Goal: Task Accomplishment & Management: Manage account settings

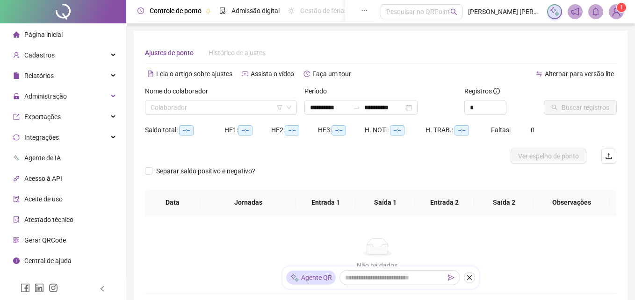
type input "**********"
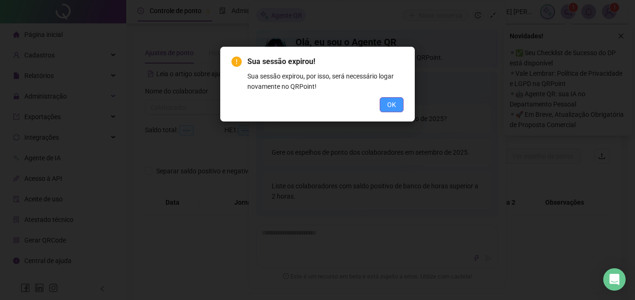
click at [388, 104] on span "OK" at bounding box center [391, 105] width 9 height 10
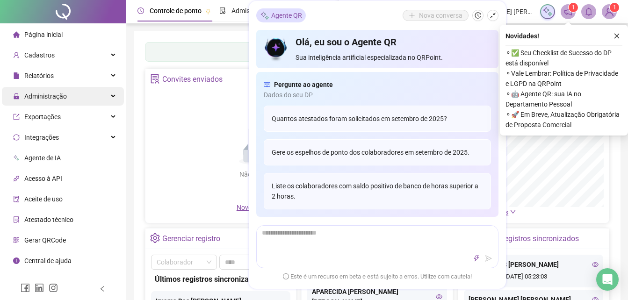
click at [56, 93] on span "Administração" at bounding box center [45, 96] width 43 height 7
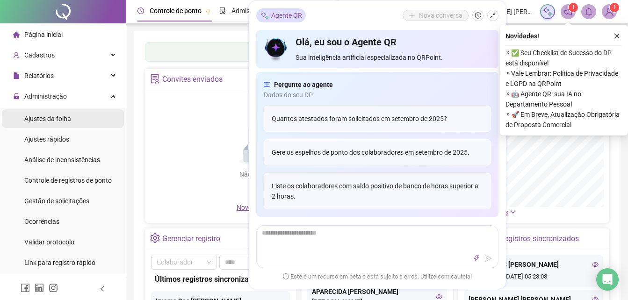
click at [44, 120] on span "Ajustes da folha" at bounding box center [47, 118] width 47 height 7
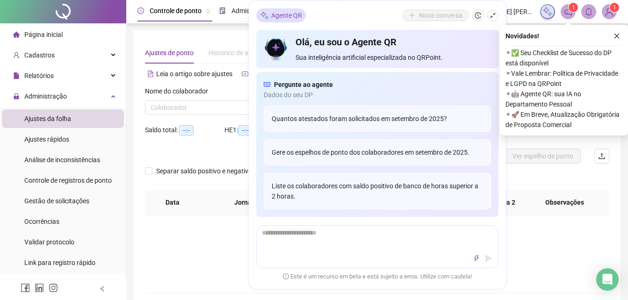
type input "**********"
click at [617, 35] on icon "close" at bounding box center [616, 36] width 7 height 7
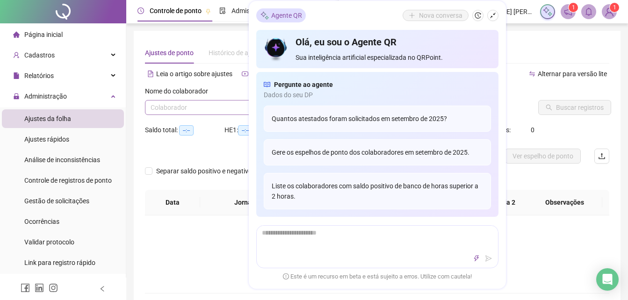
click at [164, 108] on input "search" at bounding box center [216, 108] width 130 height 14
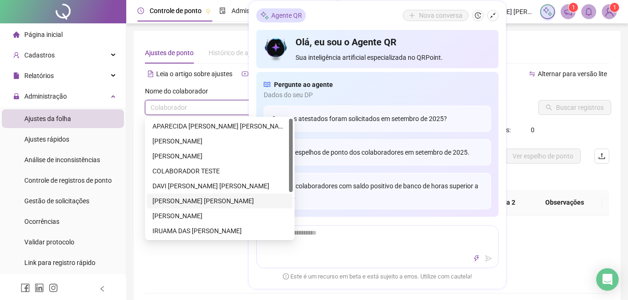
click at [173, 200] on div "[PERSON_NAME] [PERSON_NAME]" at bounding box center [219, 201] width 135 height 10
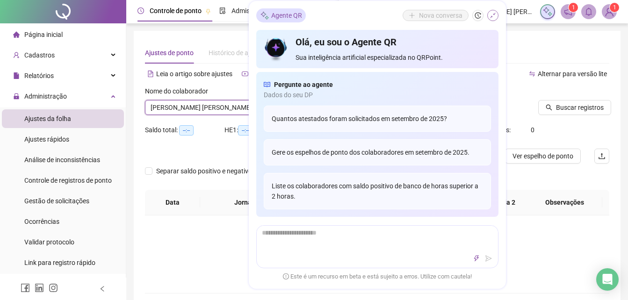
click at [492, 14] on icon "shrink" at bounding box center [492, 15] width 7 height 7
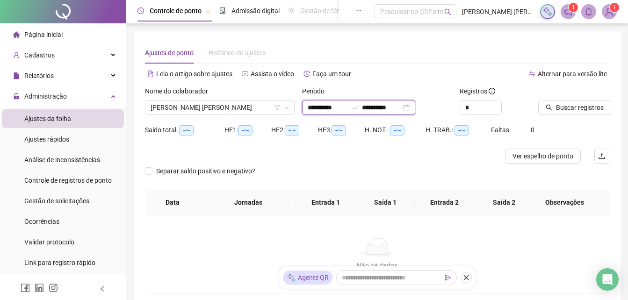
click at [378, 109] on input "**********" at bounding box center [381, 107] width 39 height 10
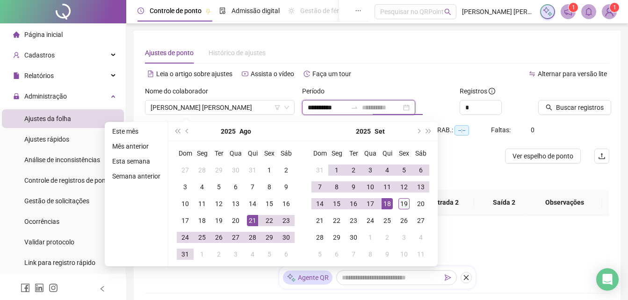
type input "**********"
click at [401, 205] on div "19" at bounding box center [403, 203] width 11 height 11
type input "**********"
click at [582, 107] on span "Buscar registros" at bounding box center [580, 107] width 48 height 10
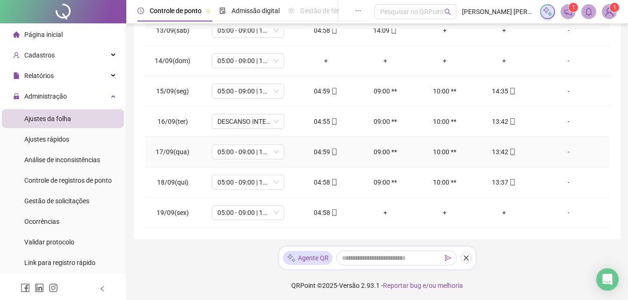
scroll to position [189, 0]
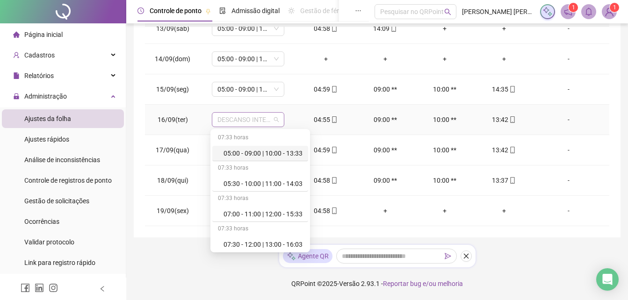
click at [253, 118] on span "DESCANSO INTER-JORNADA" at bounding box center [247, 120] width 61 height 14
click at [252, 153] on div "05:00 - 09:00 | 10:00 - 13:33" at bounding box center [262, 153] width 79 height 10
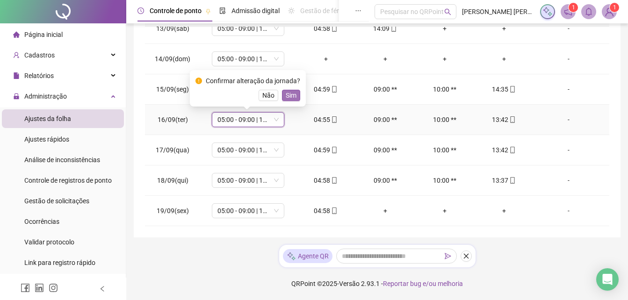
click at [292, 94] on span "Sim" at bounding box center [291, 95] width 11 height 10
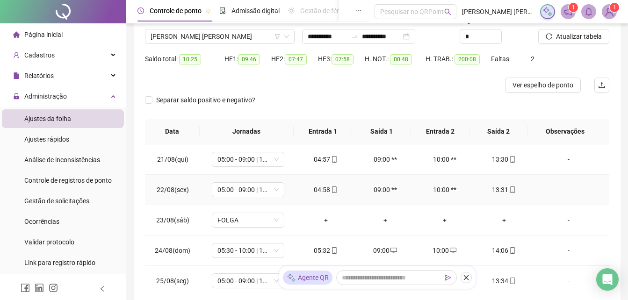
scroll to position [0, 0]
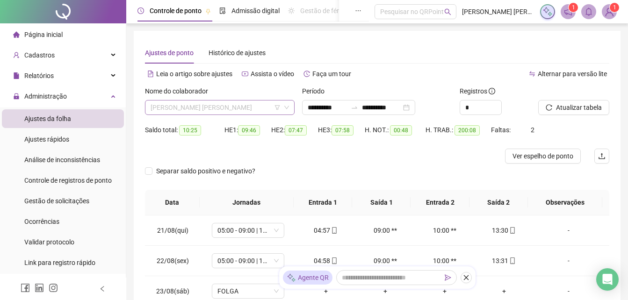
click at [215, 108] on span "[PERSON_NAME] [PERSON_NAME]" at bounding box center [220, 108] width 138 height 14
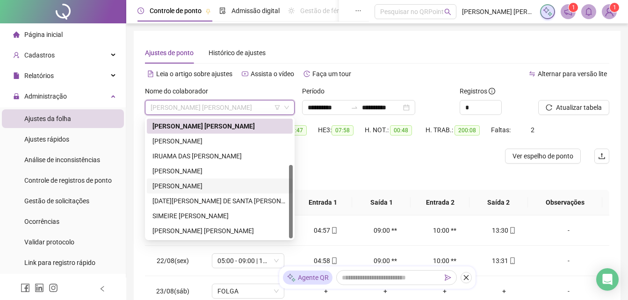
scroll to position [47, 0]
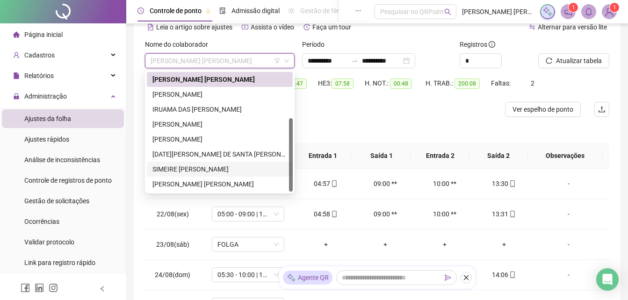
click at [188, 170] on div "SIMEIRE [PERSON_NAME]" at bounding box center [219, 169] width 135 height 10
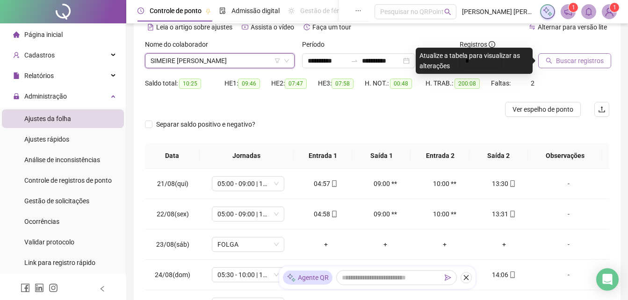
click at [567, 63] on span "Buscar registros" at bounding box center [580, 61] width 48 height 10
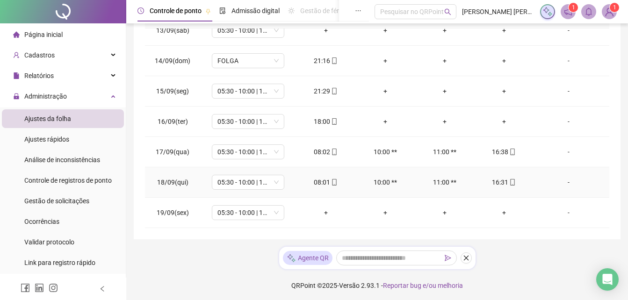
scroll to position [189, 0]
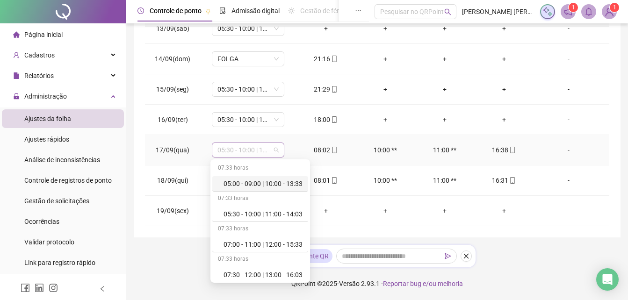
click at [239, 151] on span "05:30 - 10:00 | 11:00 - 14:03" at bounding box center [247, 150] width 61 height 14
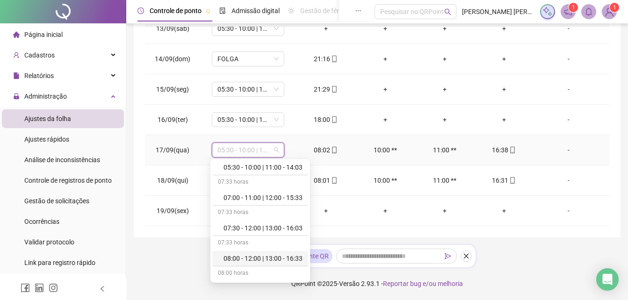
click at [245, 259] on div "08:00 - 12:00 | 13:00 - 16:33" at bounding box center [262, 258] width 79 height 10
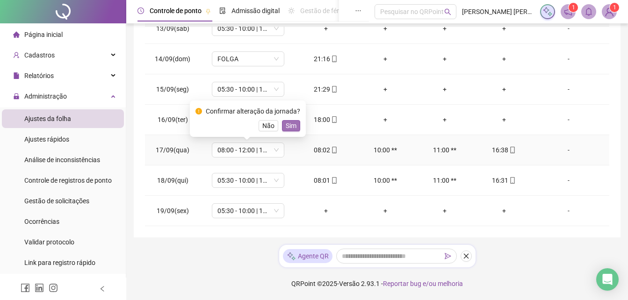
click at [296, 125] on button "Sim" at bounding box center [291, 125] width 18 height 11
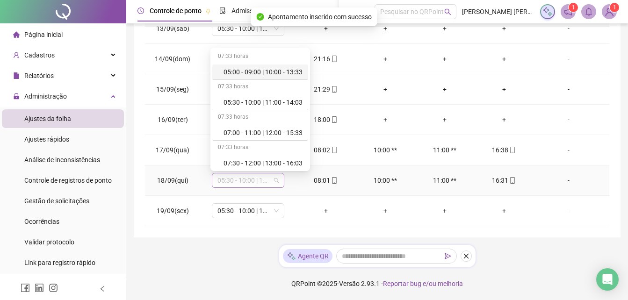
click at [233, 180] on span "05:30 - 10:00 | 11:00 - 14:03" at bounding box center [247, 180] width 61 height 14
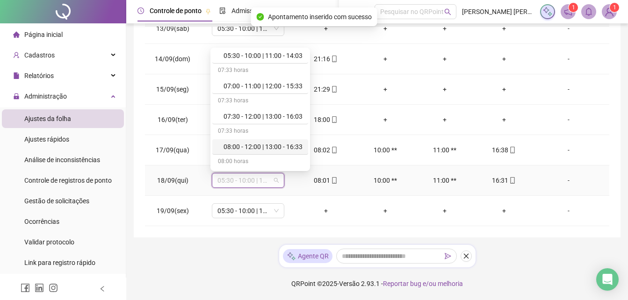
click at [249, 148] on div "08:00 - 12:00 | 13:00 - 16:33" at bounding box center [262, 147] width 79 height 10
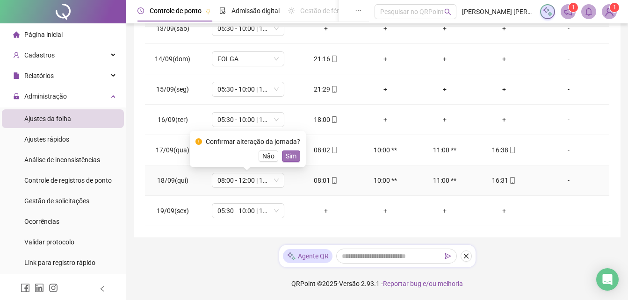
click at [289, 156] on span "Sim" at bounding box center [291, 156] width 11 height 10
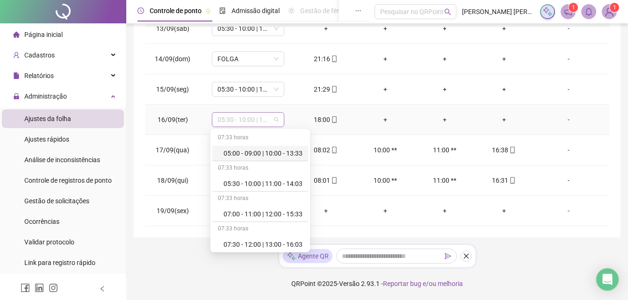
click at [241, 120] on span "05:30 - 10:00 | 11:00 - 14:03" at bounding box center [247, 120] width 61 height 14
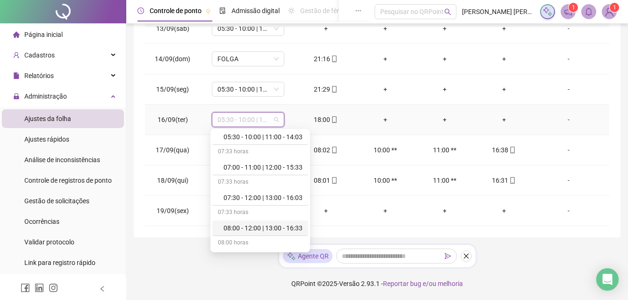
click at [245, 228] on div "08:00 - 12:00 | 13:00 - 16:33" at bounding box center [262, 228] width 79 height 10
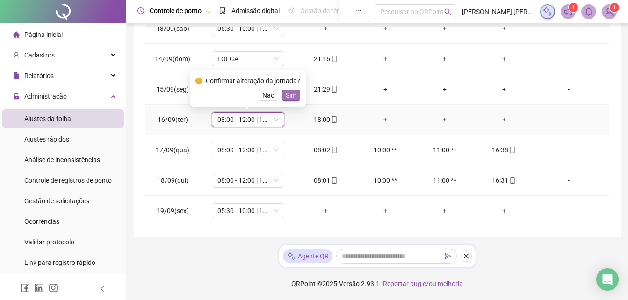
click at [292, 92] on span "Sim" at bounding box center [291, 95] width 11 height 10
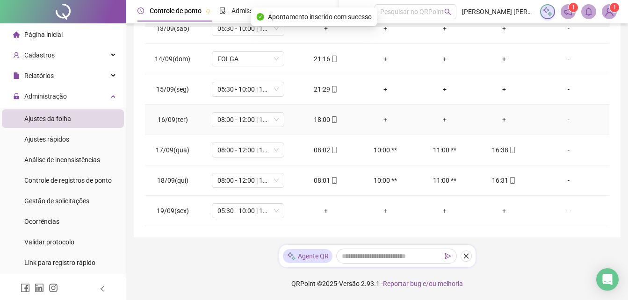
click at [380, 117] on div "+" at bounding box center [385, 120] width 44 height 10
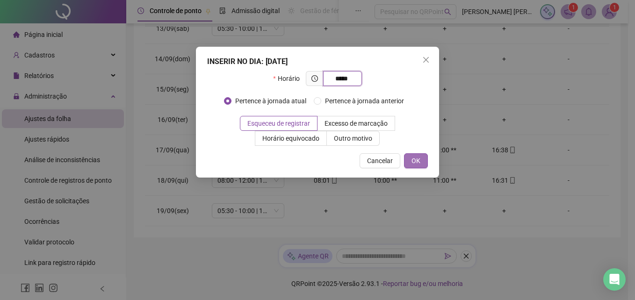
type input "*****"
click at [421, 159] on button "OK" at bounding box center [416, 160] width 24 height 15
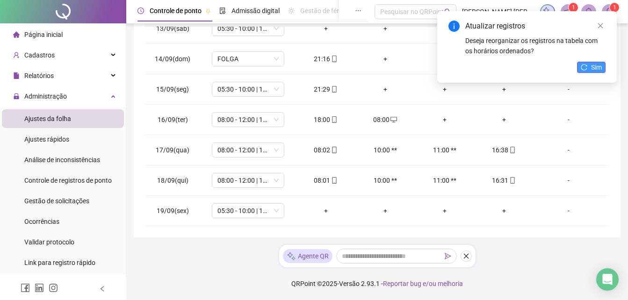
click at [596, 65] on span "Sim" at bounding box center [596, 67] width 11 height 10
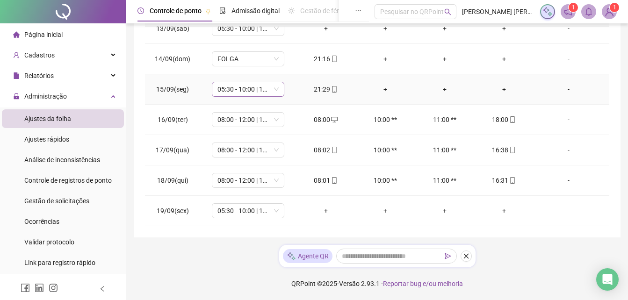
click at [241, 82] on div "05:30 - 10:00 | 11:00 - 14:03" at bounding box center [248, 89] width 72 height 15
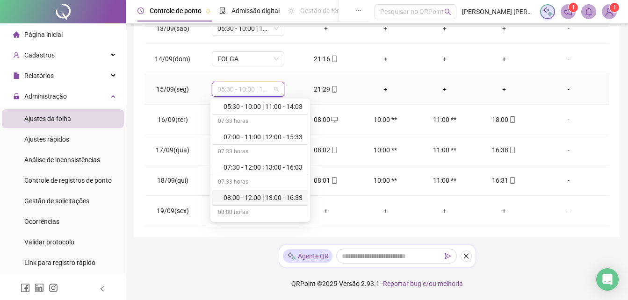
click at [244, 194] on div "08:00 - 12:00 | 13:00 - 16:33" at bounding box center [262, 198] width 79 height 10
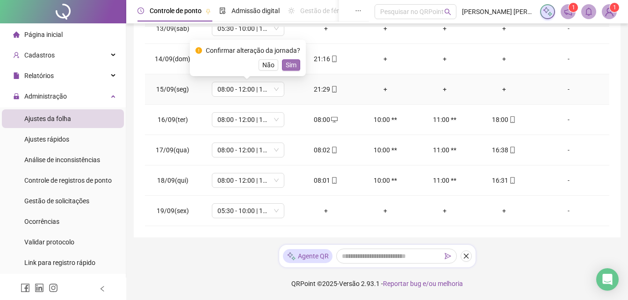
click at [297, 62] on button "Sim" at bounding box center [291, 64] width 18 height 11
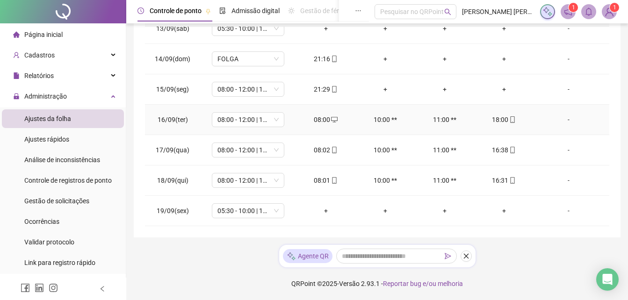
scroll to position [618, 0]
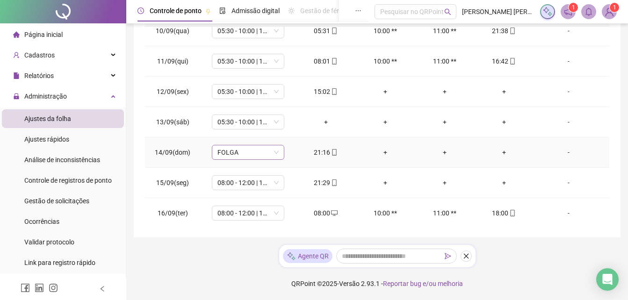
click at [241, 150] on span "FOLGA" at bounding box center [247, 152] width 61 height 14
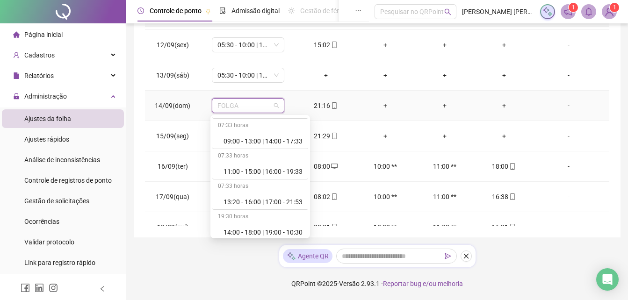
scroll to position [234, 0]
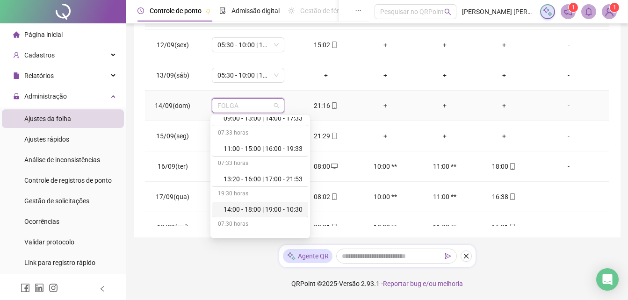
click at [241, 214] on div "14:00 - 18:00 | 19:00 - 10:30" at bounding box center [262, 209] width 79 height 10
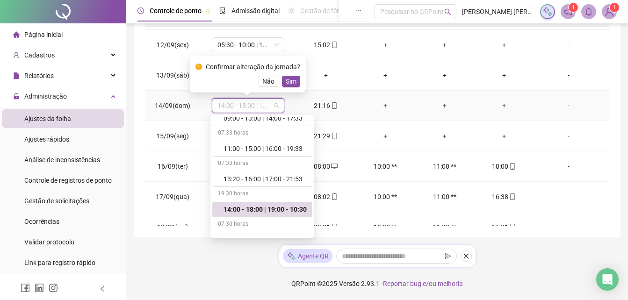
click at [243, 106] on span "14:00 - 18:00 | 19:00 - 10:30" at bounding box center [247, 106] width 61 height 14
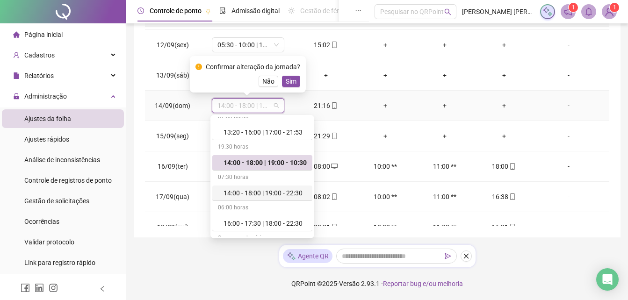
click at [238, 196] on div "14:00 - 18:00 | 19:00 - 22:30" at bounding box center [264, 193] width 83 height 10
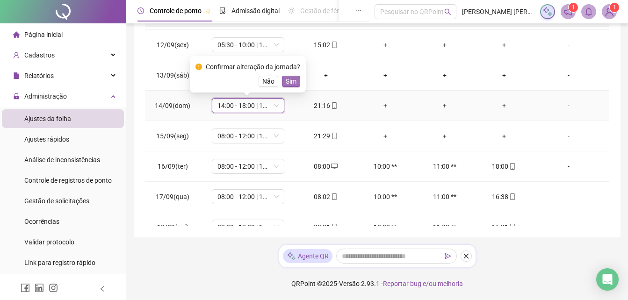
click at [287, 79] on span "Sim" at bounding box center [291, 81] width 11 height 10
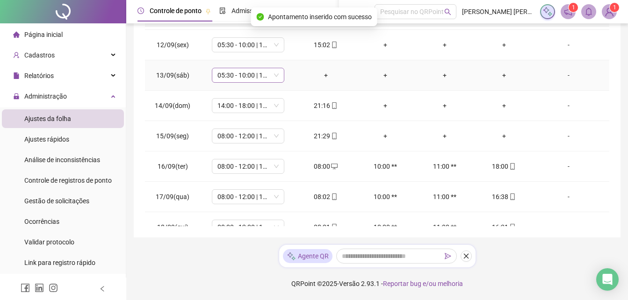
click at [234, 70] on span "05:30 - 10:00 | 11:00 - 14:03" at bounding box center [247, 75] width 61 height 14
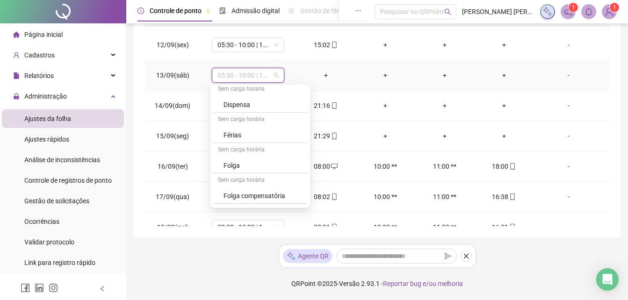
scroll to position [421, 0]
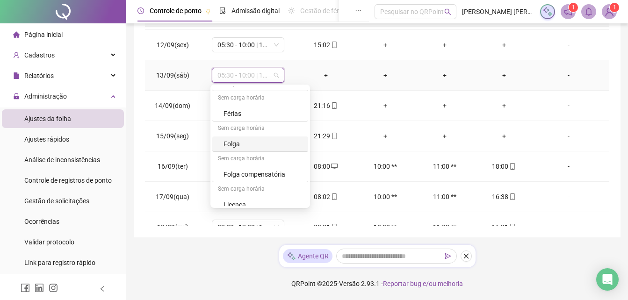
click at [237, 141] on div "Folga" at bounding box center [262, 144] width 79 height 10
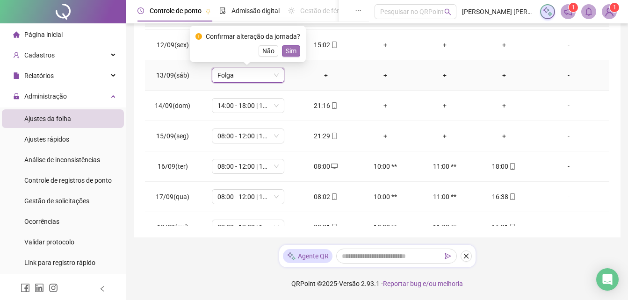
click at [294, 50] on span "Sim" at bounding box center [291, 51] width 11 height 10
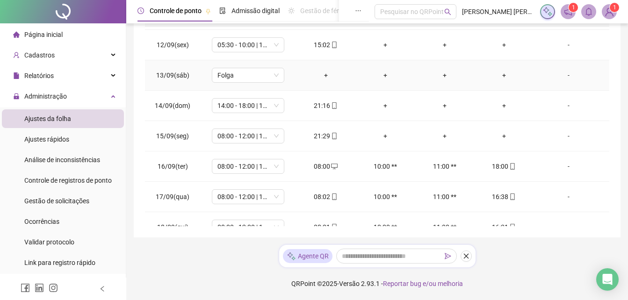
scroll to position [712, 0]
